Goal: Task Accomplishment & Management: Complete application form

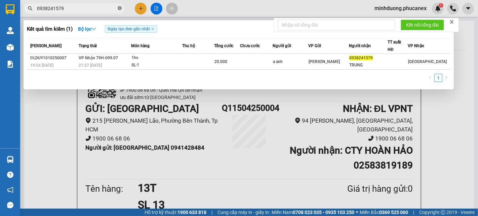
click at [118, 9] on icon "close-circle" at bounding box center [120, 8] width 4 height 4
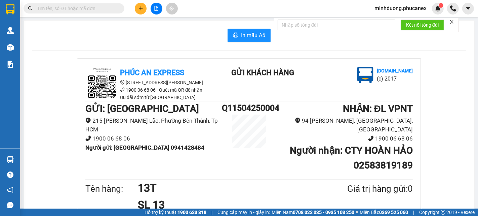
click at [74, 8] on input "text" at bounding box center [76, 8] width 79 height 7
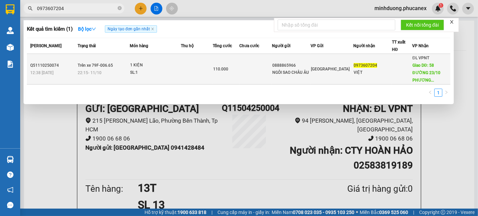
type input "0973607204"
click at [198, 75] on td at bounding box center [197, 69] width 32 height 31
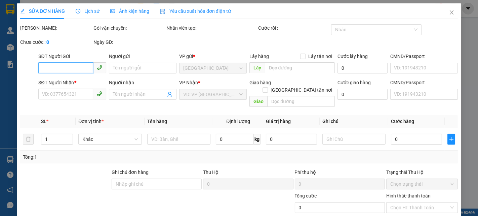
type input "0888865966"
type input "NGÔI SAO CHÂU ÂU"
type input "0973607204"
type input "VIỆT"
type input "58 ĐƯỜNG 23/10 PHƯƠNG SƠN"
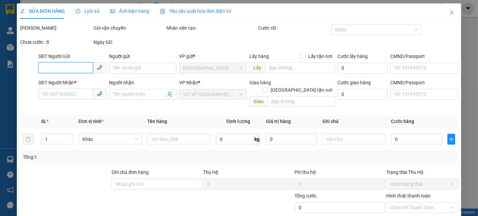
type input "50.000"
type input "110.000"
